Goal: Check status: Check status

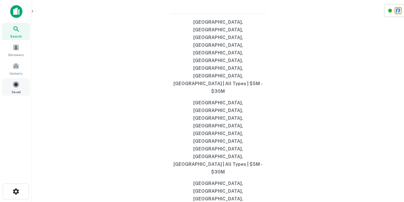
click at [13, 85] on span at bounding box center [15, 84] width 7 height 7
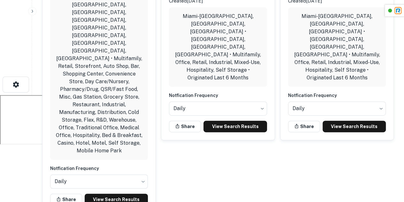
scroll to position [108, 0]
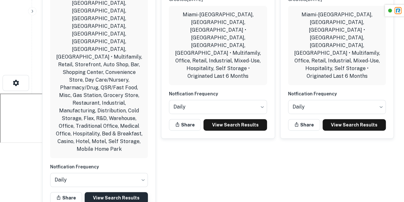
click at [114, 192] on link "View Search Results" at bounding box center [116, 197] width 63 height 11
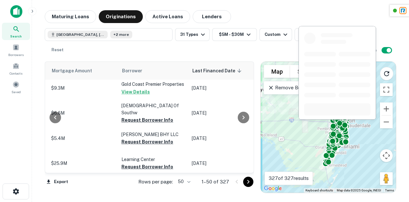
scroll to position [690, 371]
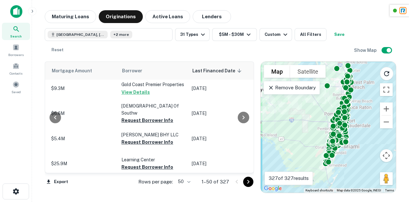
click at [250, 182] on icon "Go to next page" at bounding box center [248, 182] width 8 height 8
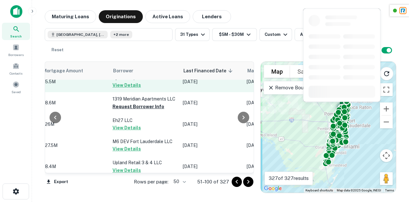
scroll to position [58, 371]
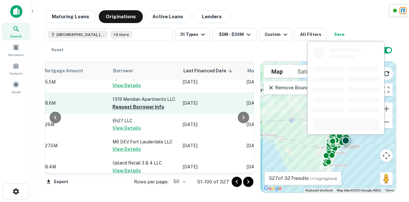
click at [130, 108] on button "Request Borrower Info" at bounding box center [138, 107] width 52 height 8
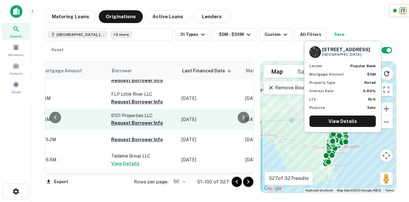
scroll to position [662, 373]
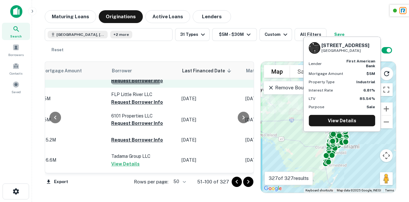
click at [118, 84] on button "Request Borrower Info" at bounding box center [137, 81] width 52 height 8
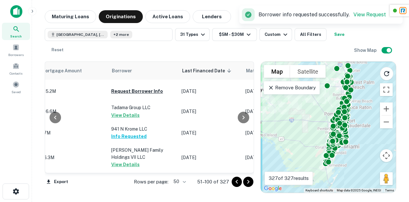
scroll to position [709, 373]
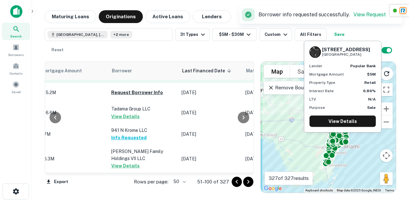
click at [126, 80] on button "Request Borrower Info" at bounding box center [137, 76] width 52 height 8
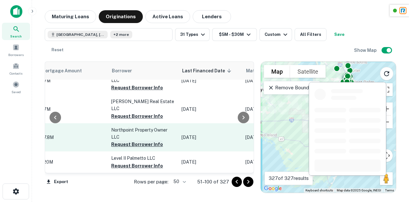
scroll to position [1159, 373]
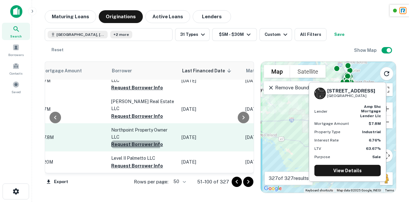
click at [120, 141] on button "Request Borrower Info" at bounding box center [137, 144] width 52 height 8
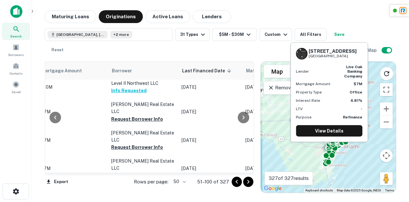
scroll to position [1152, 373]
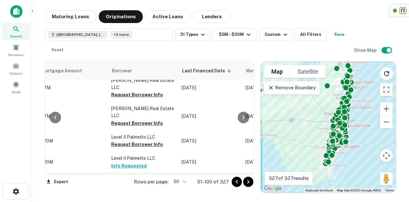
click at [248, 181] on icon "Go to next page" at bounding box center [248, 181] width 2 height 4
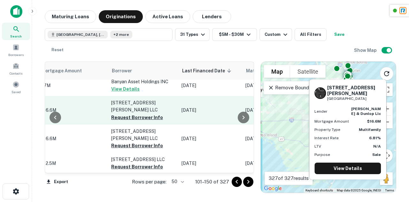
scroll to position [457, 373]
click at [124, 114] on button "Request Borrower Info" at bounding box center [137, 118] width 52 height 8
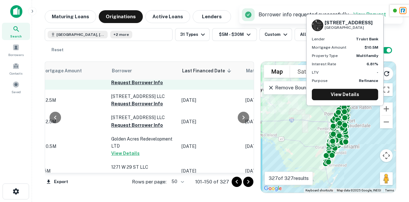
scroll to position [519, 373]
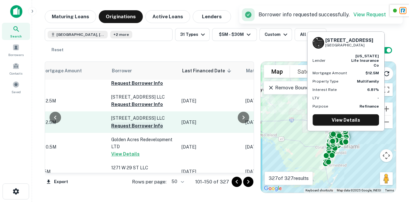
click at [124, 122] on button "Request Borrower Info" at bounding box center [137, 126] width 52 height 8
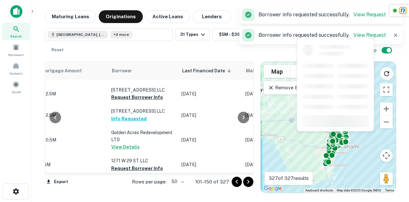
scroll to position [579, 373]
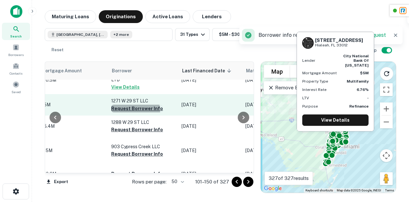
click at [121, 104] on button "Request Borrower Info" at bounding box center [137, 108] width 52 height 8
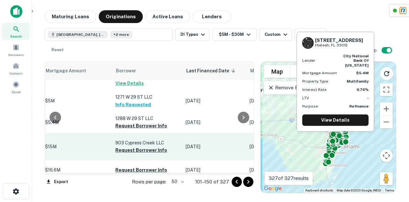
scroll to position [637, 369]
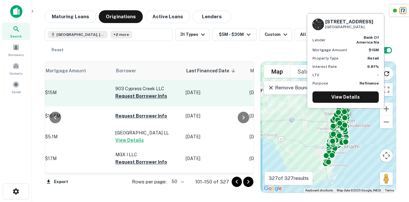
click at [121, 92] on button "Request Borrower Info" at bounding box center [141, 96] width 52 height 8
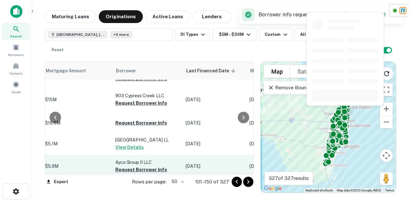
scroll to position [708, 369]
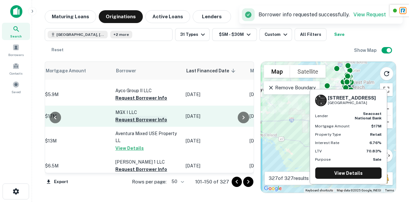
click at [124, 123] on button "Request Borrower Info" at bounding box center [141, 120] width 52 height 8
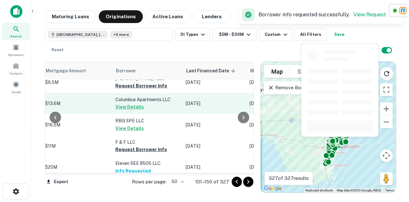
scroll to position [792, 369]
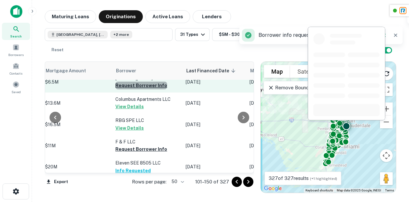
click at [130, 89] on button "Request Borrower Info" at bounding box center [141, 85] width 52 height 8
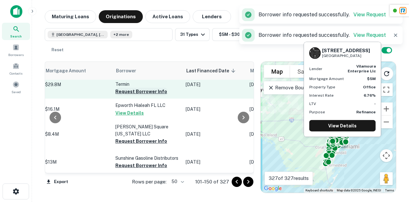
scroll to position [963, 369]
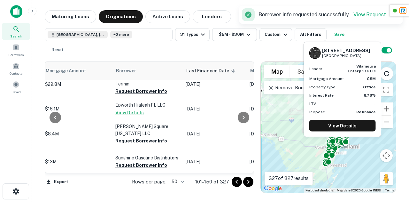
click at [130, 66] on button "Request Borrower Info" at bounding box center [141, 62] width 52 height 8
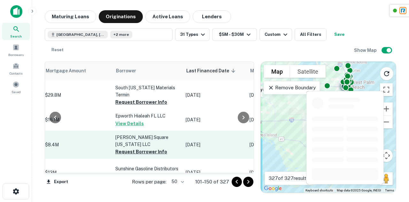
scroll to position [957, 369]
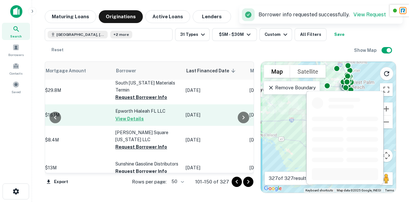
click at [143, 150] on button "Request Borrower Info" at bounding box center [141, 147] width 52 height 8
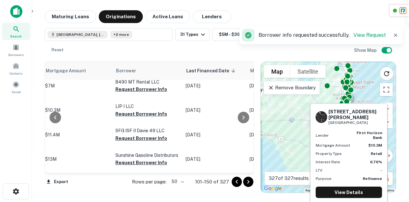
scroll to position [1064, 369]
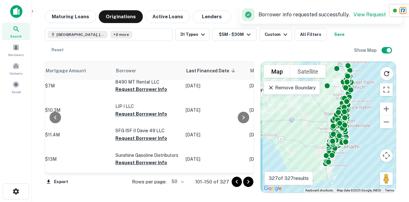
click at [249, 181] on icon "Go to next page" at bounding box center [248, 182] width 8 height 8
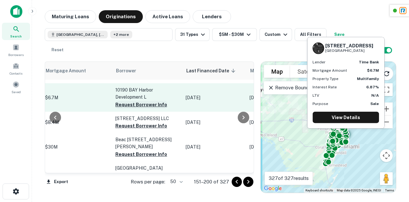
click at [126, 101] on button "Request Borrower Info" at bounding box center [141, 105] width 52 height 8
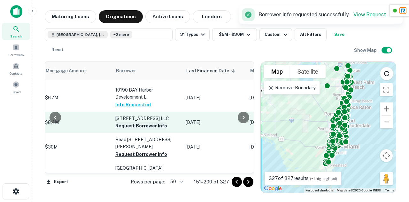
click at [115, 124] on button "Request Borrower Info" at bounding box center [141, 126] width 52 height 8
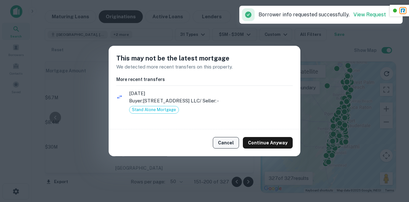
scroll to position [1060, 369]
click at [225, 143] on button "Cancel" at bounding box center [226, 142] width 26 height 11
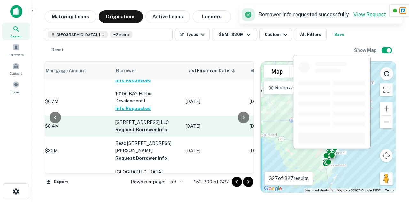
click at [137, 126] on button "Request Borrower Info" at bounding box center [141, 130] width 52 height 8
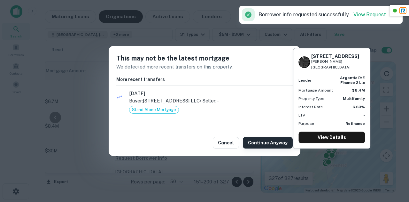
click at [272, 142] on button "Continue Anyway" at bounding box center [268, 142] width 50 height 11
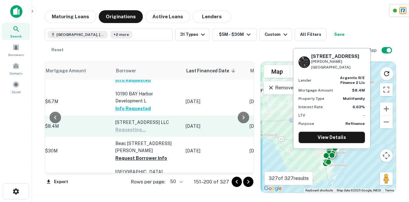
scroll to position [1078, 369]
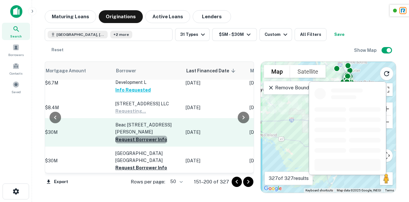
click at [129, 135] on button "Request Borrower Info" at bounding box center [141, 139] width 52 height 8
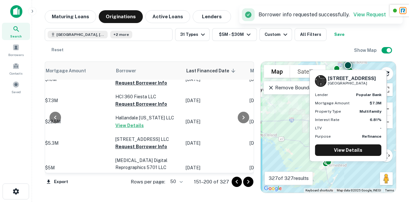
scroll to position [59, 369]
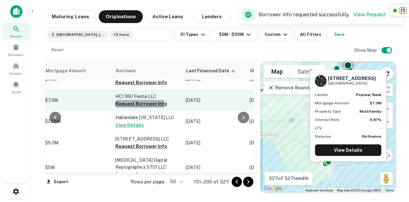
click at [121, 100] on button "Request Borrower Info" at bounding box center [141, 104] width 52 height 8
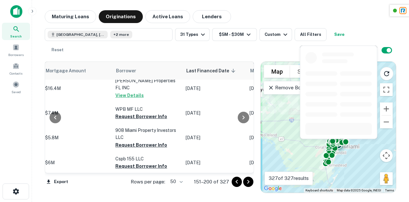
scroll to position [256, 369]
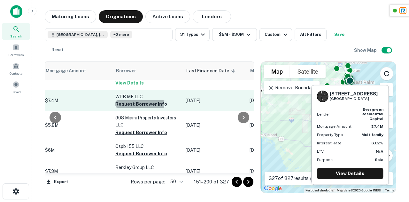
click at [123, 100] on button "Request Borrower Info" at bounding box center [141, 104] width 52 height 8
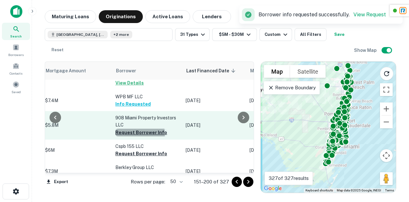
click at [127, 128] on button "Request Borrower Info" at bounding box center [141, 132] width 52 height 8
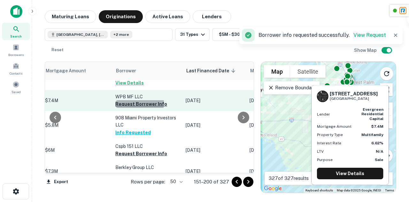
click at [120, 100] on button "Request Borrower Info" at bounding box center [141, 104] width 52 height 8
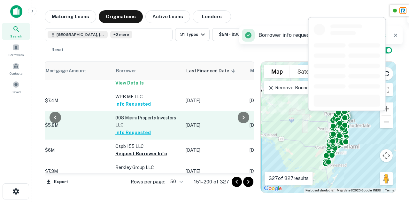
scroll to position [309, 369]
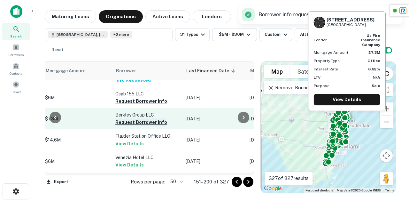
click at [128, 118] on button "Request Borrower Info" at bounding box center [141, 122] width 52 height 8
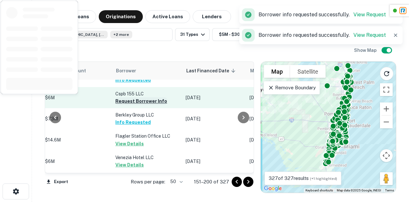
click at [130, 97] on button "Request Borrower Info" at bounding box center [141, 101] width 52 height 8
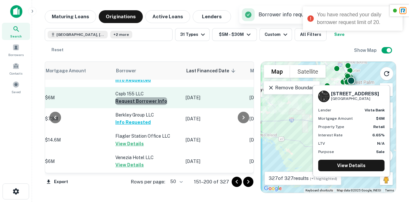
click at [128, 97] on button "Request Borrower Info" at bounding box center [141, 101] width 52 height 8
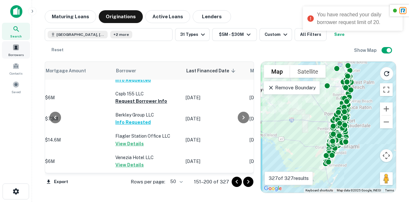
click at [18, 50] on span at bounding box center [15, 47] width 7 height 7
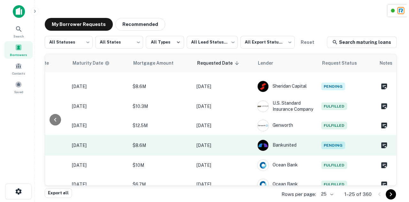
scroll to position [392, 360]
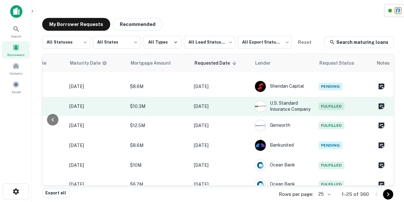
click at [335, 102] on span "Fulfilled" at bounding box center [331, 106] width 26 height 8
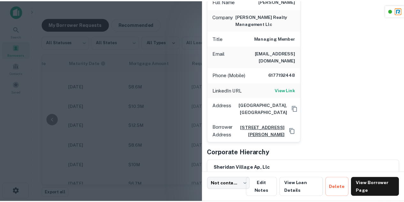
scroll to position [88, 0]
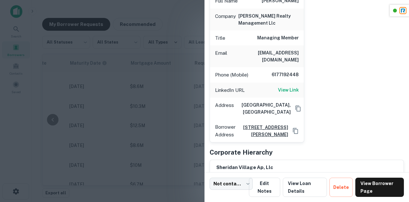
click at [169, 100] on div at bounding box center [204, 101] width 409 height 202
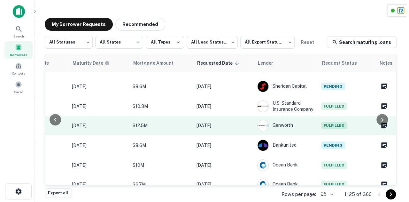
scroll to position [392, 355]
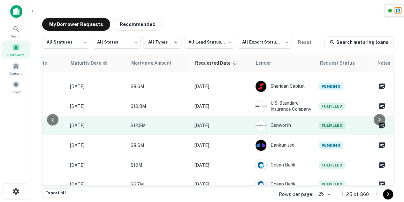
click at [333, 121] on span "Fulfilled" at bounding box center [332, 125] width 26 height 8
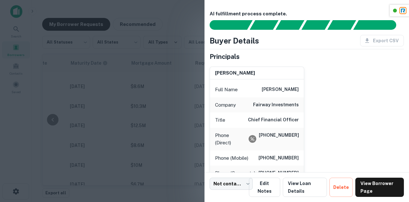
scroll to position [227, 0]
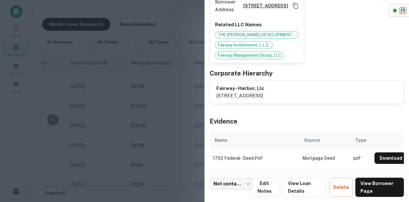
click at [176, 104] on div at bounding box center [204, 101] width 409 height 202
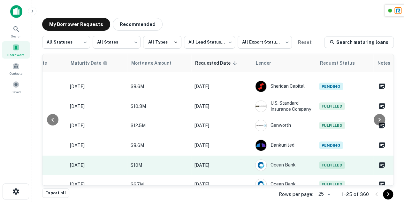
click at [330, 161] on span "Fulfilled" at bounding box center [332, 165] width 26 height 8
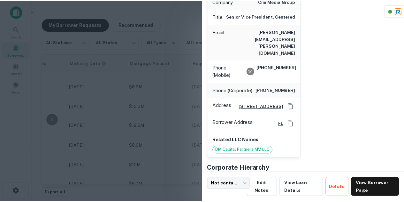
scroll to position [106, 0]
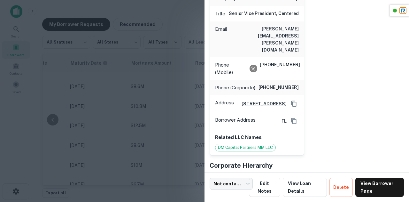
click at [167, 109] on div at bounding box center [204, 101] width 409 height 202
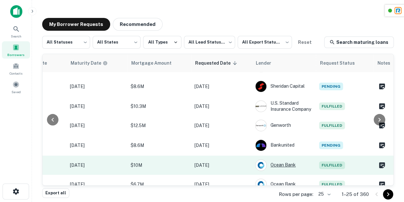
scroll to position [1, 0]
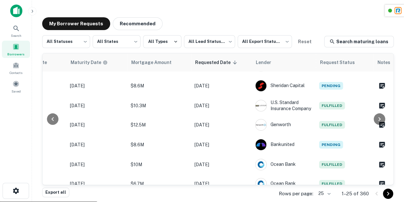
click at [392, 192] on button "Go to next page" at bounding box center [388, 193] width 10 height 10
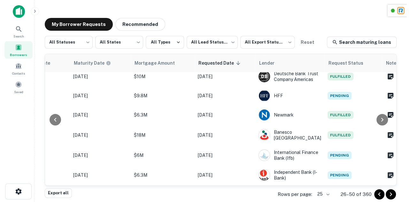
scroll to position [0, 355]
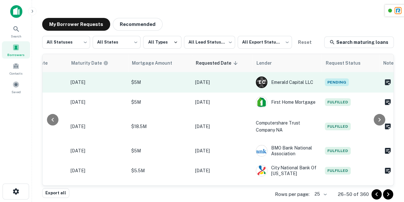
click at [325, 82] on span "Pending" at bounding box center [337, 82] width 24 height 8
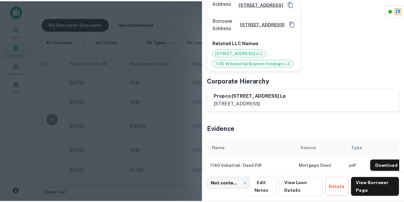
scroll to position [102, 0]
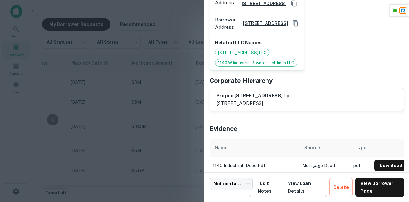
click at [201, 97] on div at bounding box center [204, 101] width 409 height 202
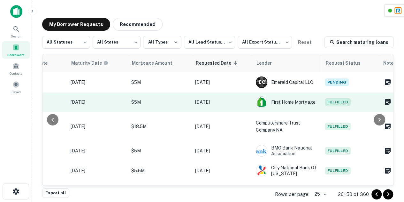
scroll to position [24, 355]
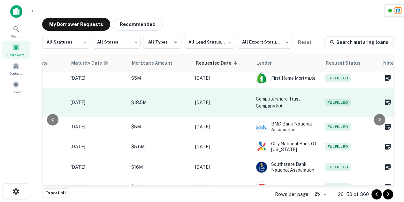
click at [335, 104] on span "Fulfilled" at bounding box center [338, 102] width 26 height 8
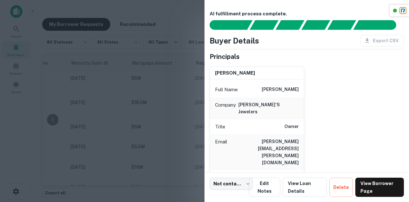
click at [167, 109] on div at bounding box center [204, 101] width 409 height 202
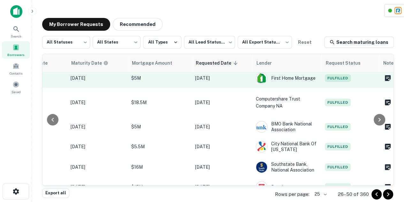
click at [337, 80] on span "Fulfilled" at bounding box center [338, 78] width 26 height 8
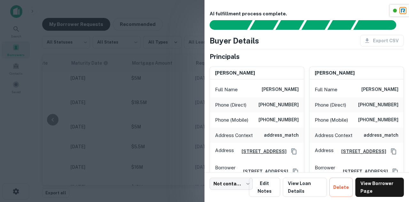
click at [171, 111] on div at bounding box center [204, 101] width 409 height 202
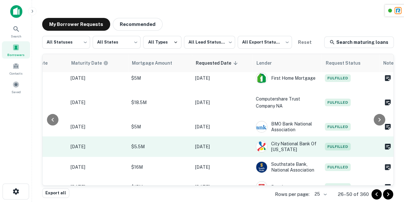
click at [324, 140] on td "Fulfilled" at bounding box center [350, 146] width 57 height 20
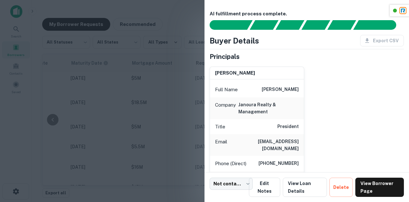
click at [177, 132] on div at bounding box center [204, 101] width 409 height 202
